Goal: Task Accomplishment & Management: Manage account settings

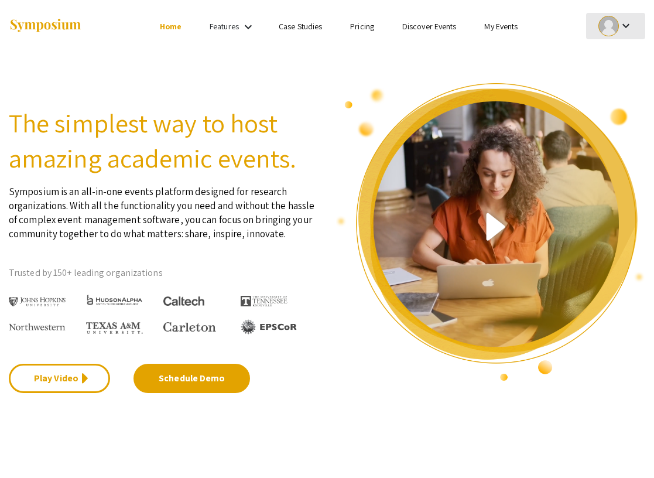
drag, startPoint x: 482, startPoint y: 1, endPoint x: 624, endPoint y: 28, distance: 144.7
click at [624, 28] on mat-icon "keyboard_arrow_down" at bounding box center [626, 26] width 14 height 14
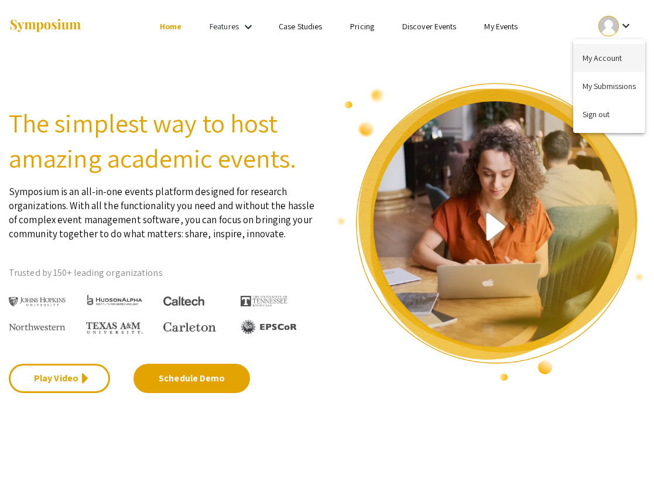
click at [612, 52] on button "My Account" at bounding box center [609, 58] width 72 height 28
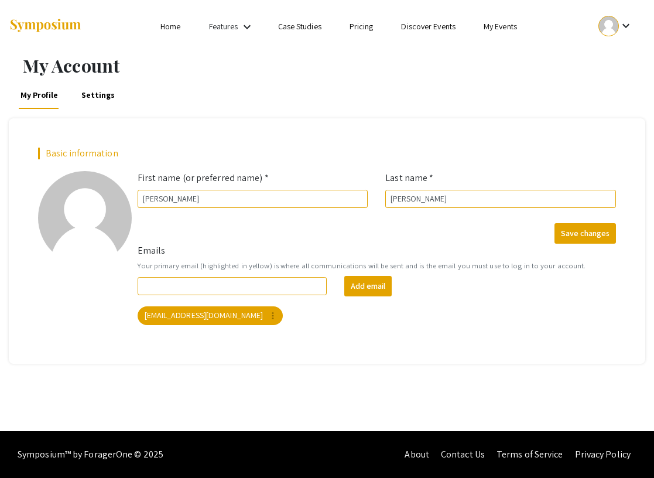
click at [166, 25] on link "Home" at bounding box center [170, 26] width 20 height 11
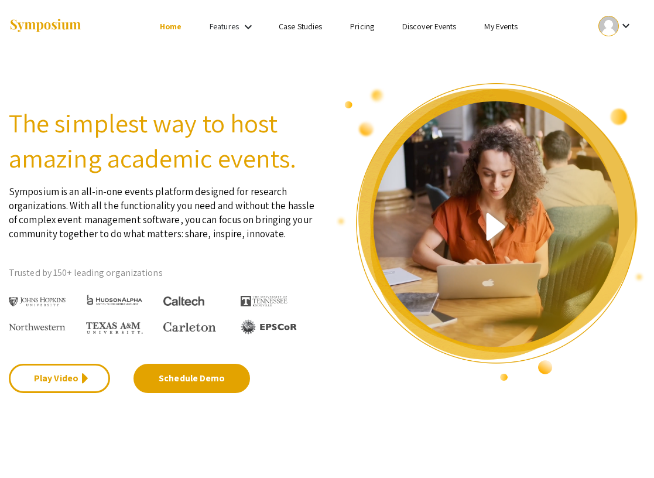
click at [509, 27] on link "My Events" at bounding box center [500, 26] width 33 height 11
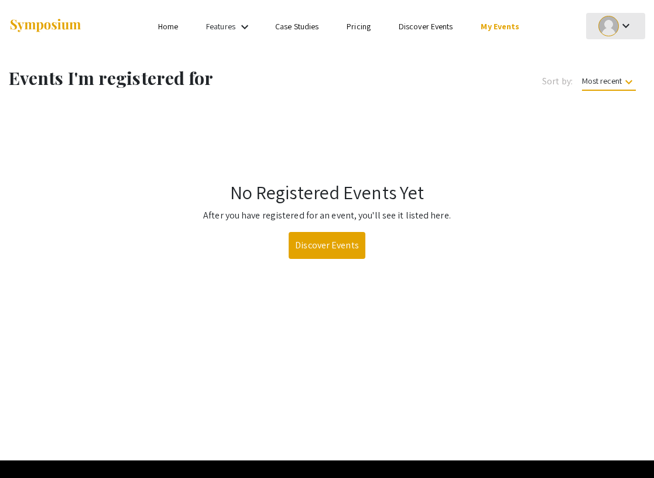
click at [620, 22] on mat-icon "keyboard_arrow_down" at bounding box center [626, 26] width 14 height 14
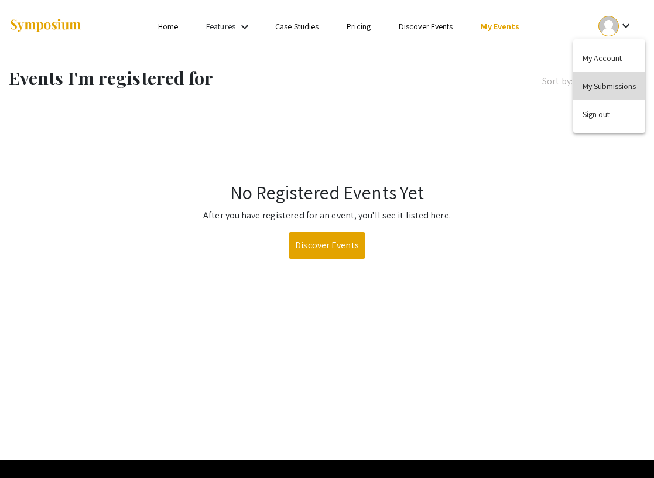
click at [611, 77] on button "My Submissions" at bounding box center [609, 86] width 72 height 28
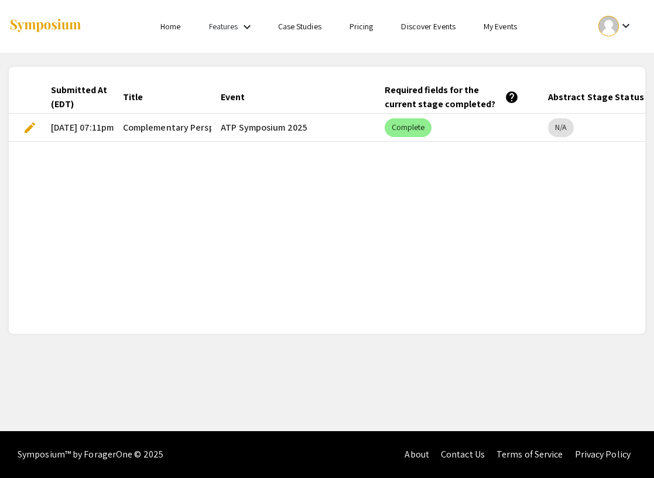
click at [467, 126] on mat-cell "Complete" at bounding box center [456, 128] width 163 height 28
click at [23, 126] on span "edit" at bounding box center [30, 128] width 14 height 14
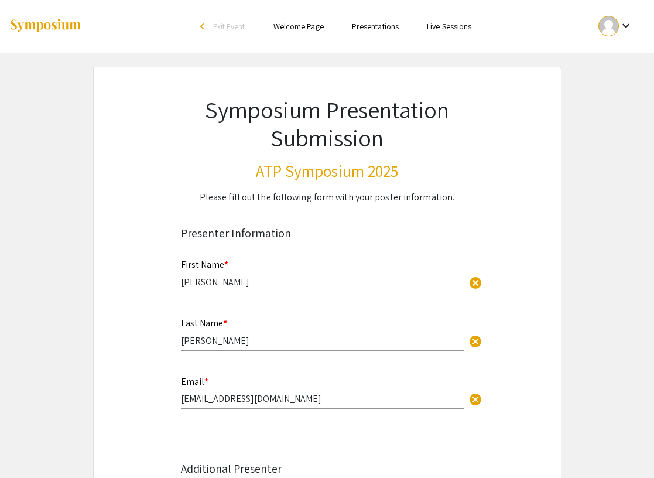
select select "custom"
type input "0"
select select "custom"
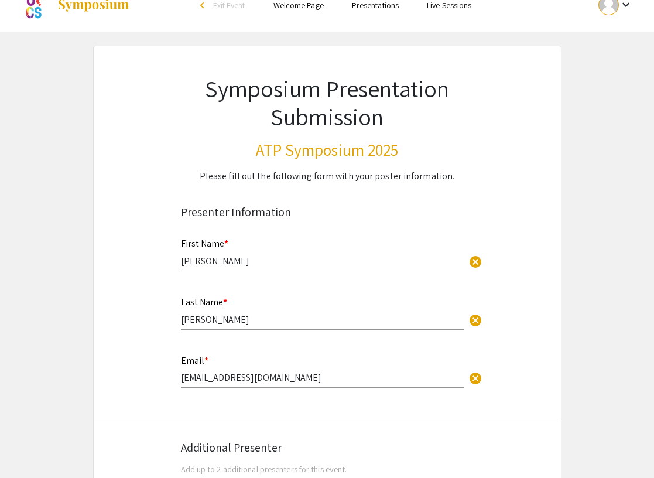
type input "1"
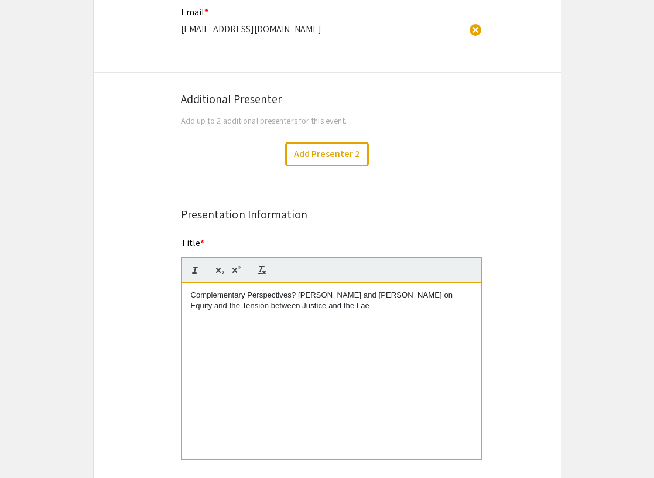
scroll to position [434, 0]
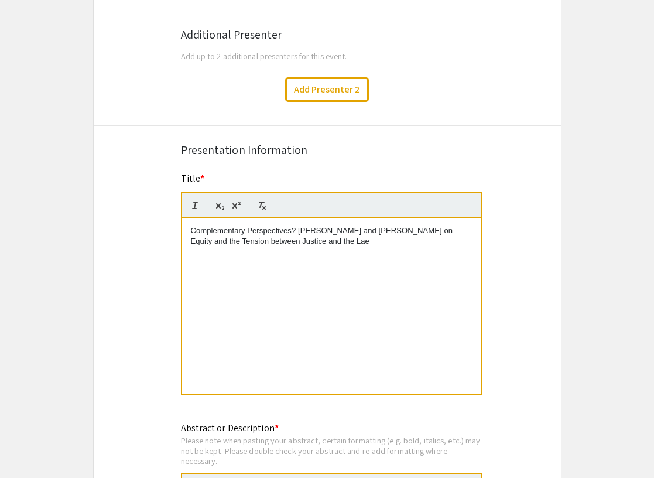
select select "auto"
click at [292, 242] on p "Complementary Perspectives? [PERSON_NAME] and [PERSON_NAME] on Equity and the T…" at bounding box center [332, 236] width 282 height 22
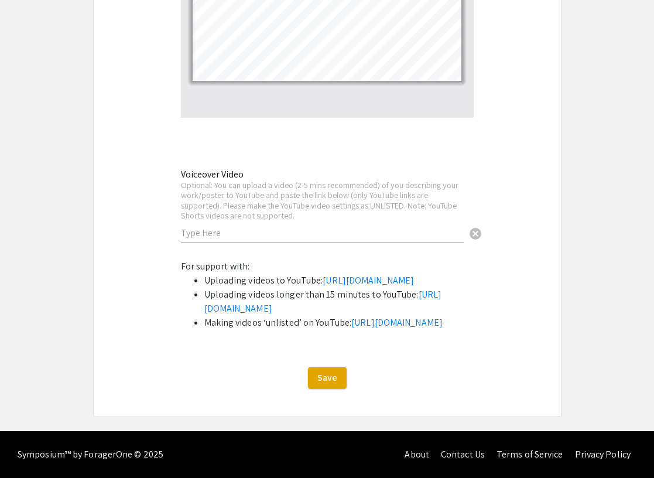
scroll to position [2162, 0]
click at [334, 376] on span "Save" at bounding box center [327, 377] width 20 height 12
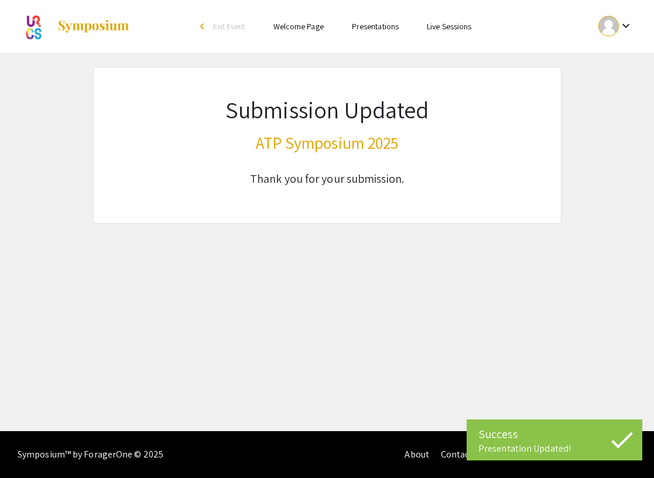
scroll to position [0, 0]
